Goal: Information Seeking & Learning: Check status

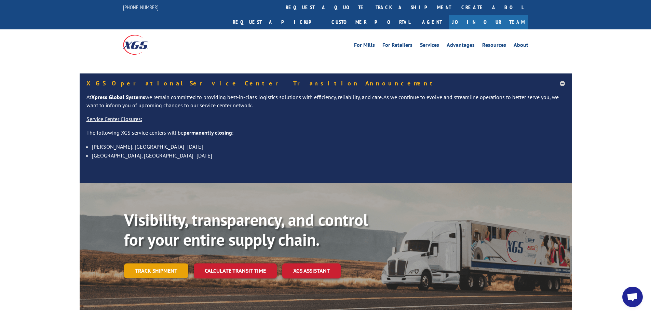
click at [168, 263] on link "Track shipment" at bounding box center [156, 270] width 64 height 14
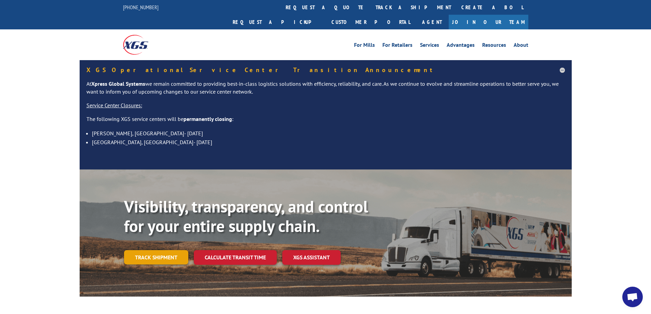
click at [160, 250] on link "Track shipment" at bounding box center [156, 257] width 64 height 14
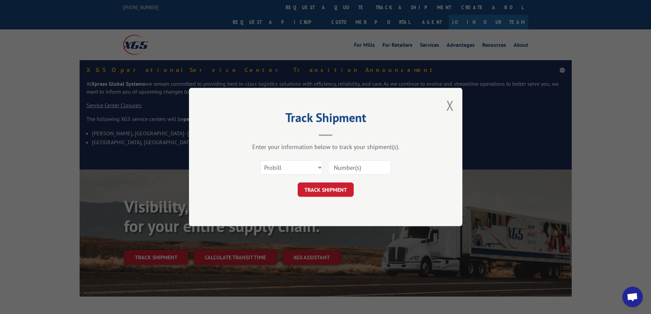
click at [350, 166] on input at bounding box center [359, 167] width 63 height 14
paste input "17401792"
type input "17401792"
click at [340, 185] on button "TRACK SHIPMENT" at bounding box center [325, 189] width 56 height 14
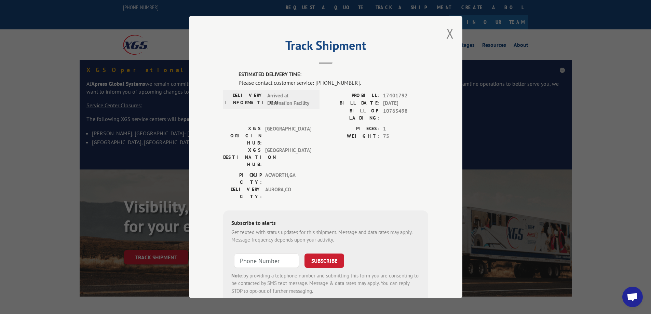
drag, startPoint x: 654, startPoint y: 0, endPoint x: 513, endPoint y: 54, distance: 150.4
click at [513, 54] on div "Track Shipment ESTIMATED DELIVERY TIME: Please contact customer service: [PHONE…" at bounding box center [325, 157] width 651 height 314
